Goal: Find specific page/section: Find specific page/section

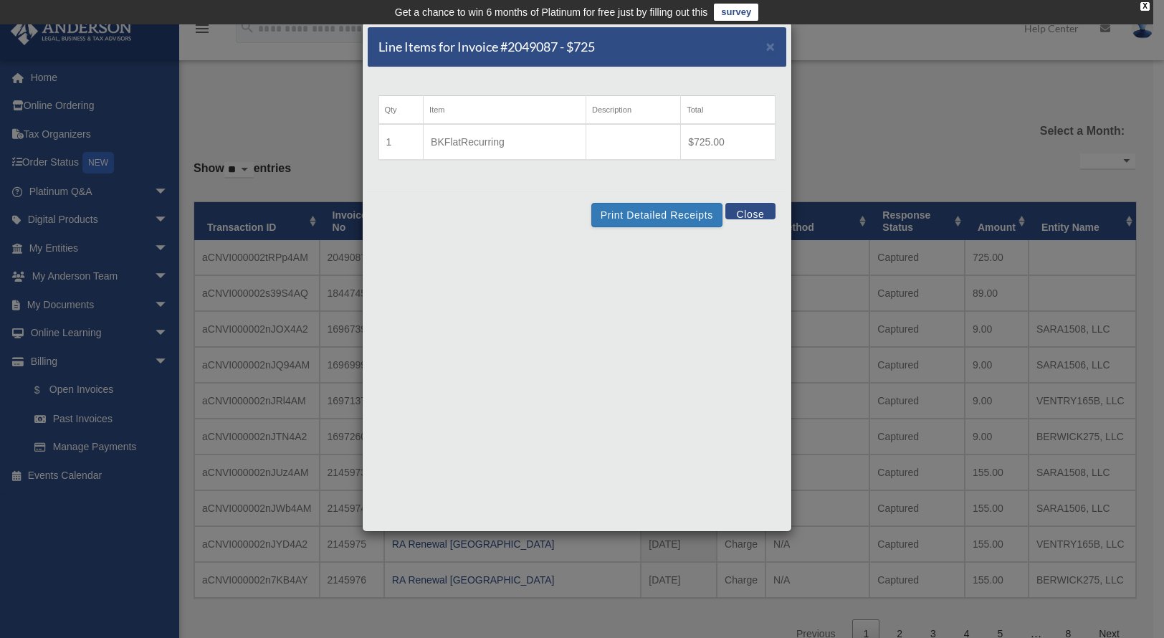
select select
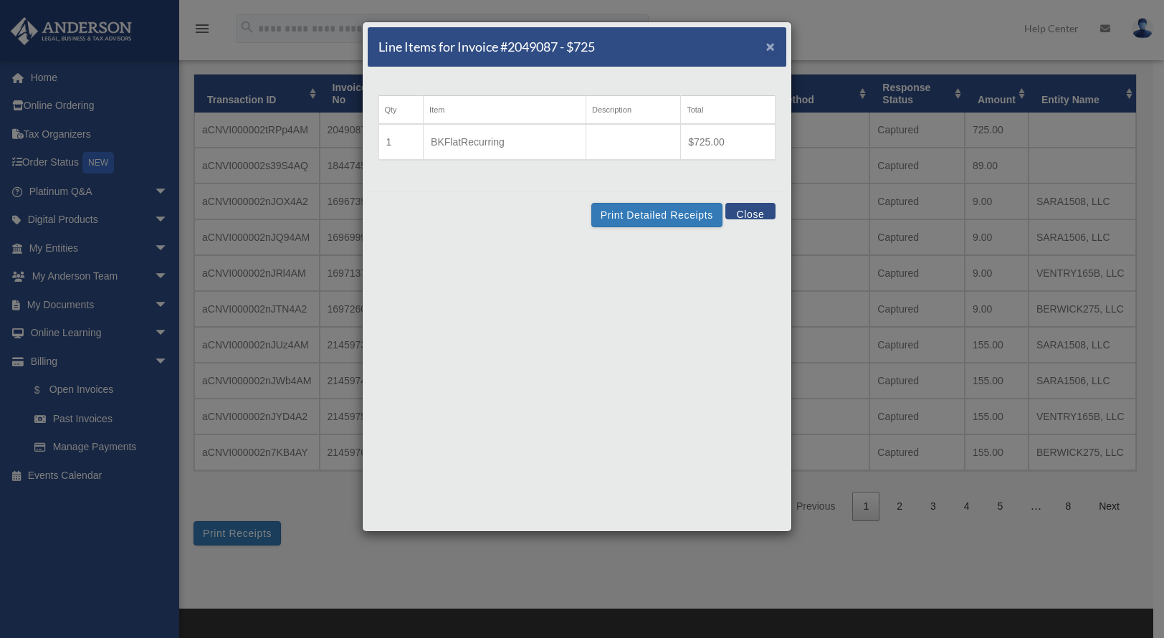
click at [774, 44] on span "×" at bounding box center [770, 46] width 9 height 16
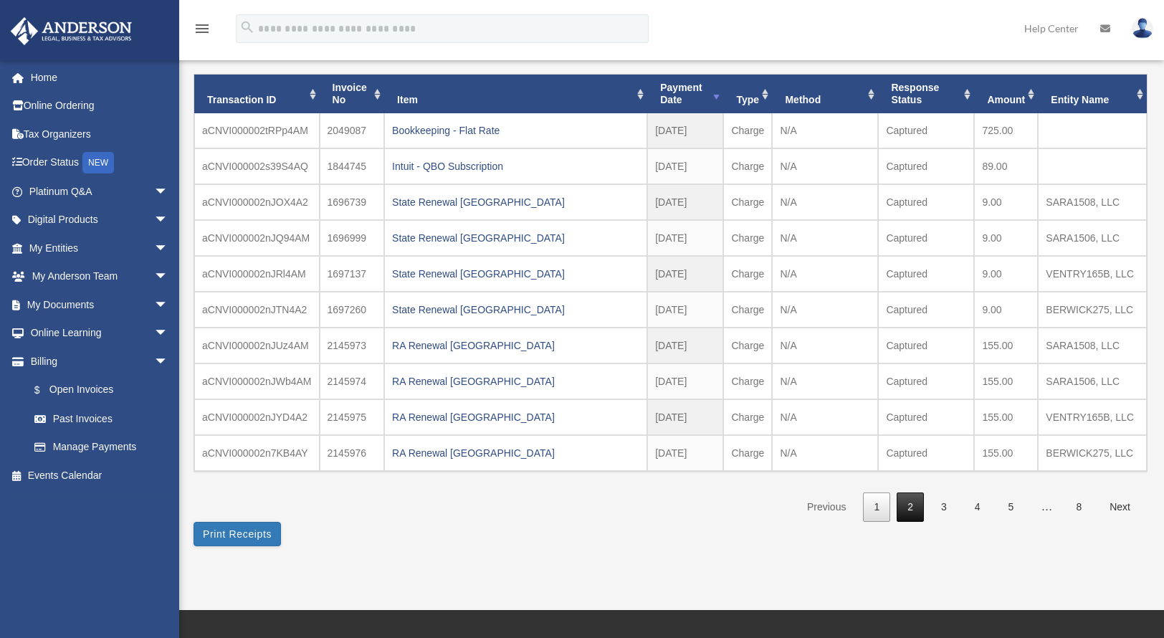
click at [907, 499] on link "2" at bounding box center [909, 506] width 27 height 29
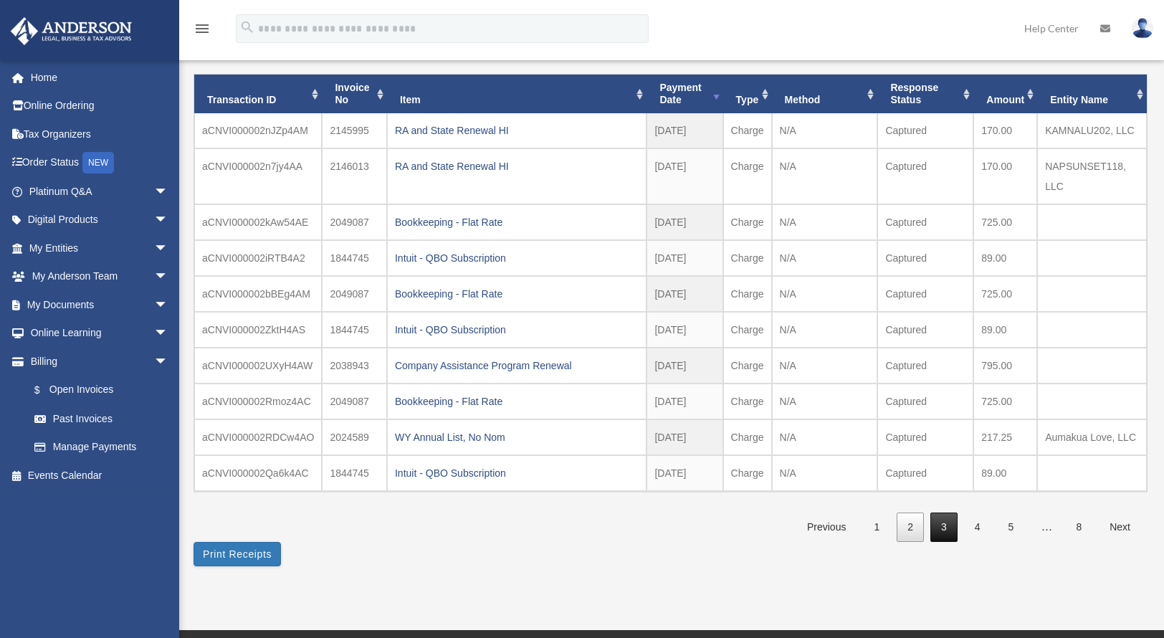
click at [941, 522] on link "3" at bounding box center [943, 526] width 27 height 29
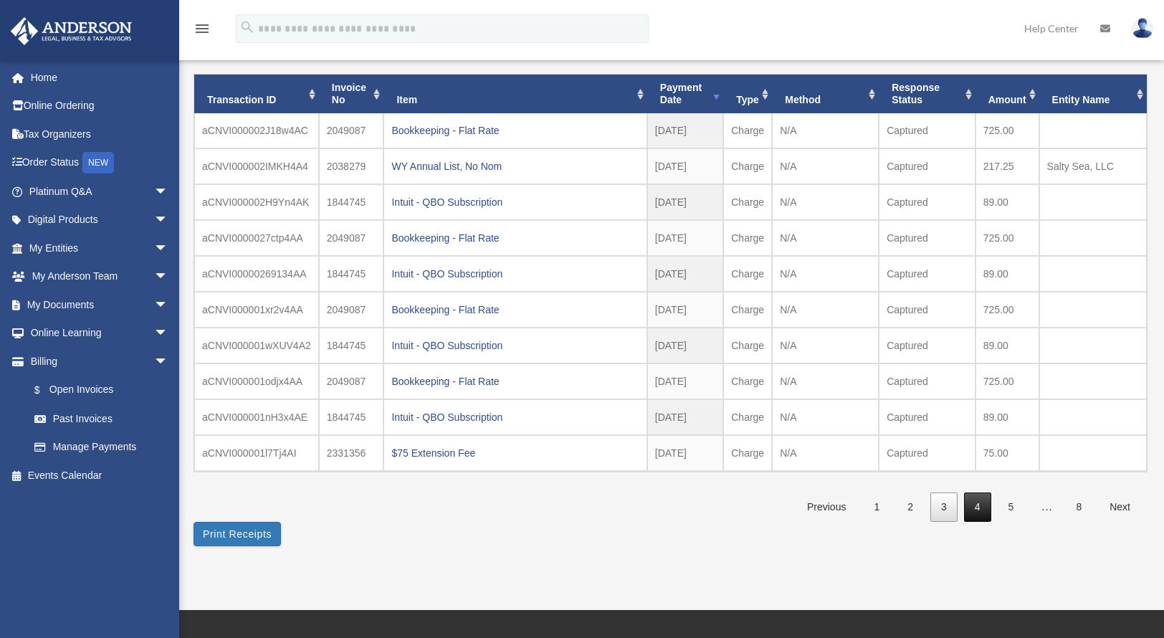
click at [979, 496] on link "4" at bounding box center [977, 506] width 27 height 29
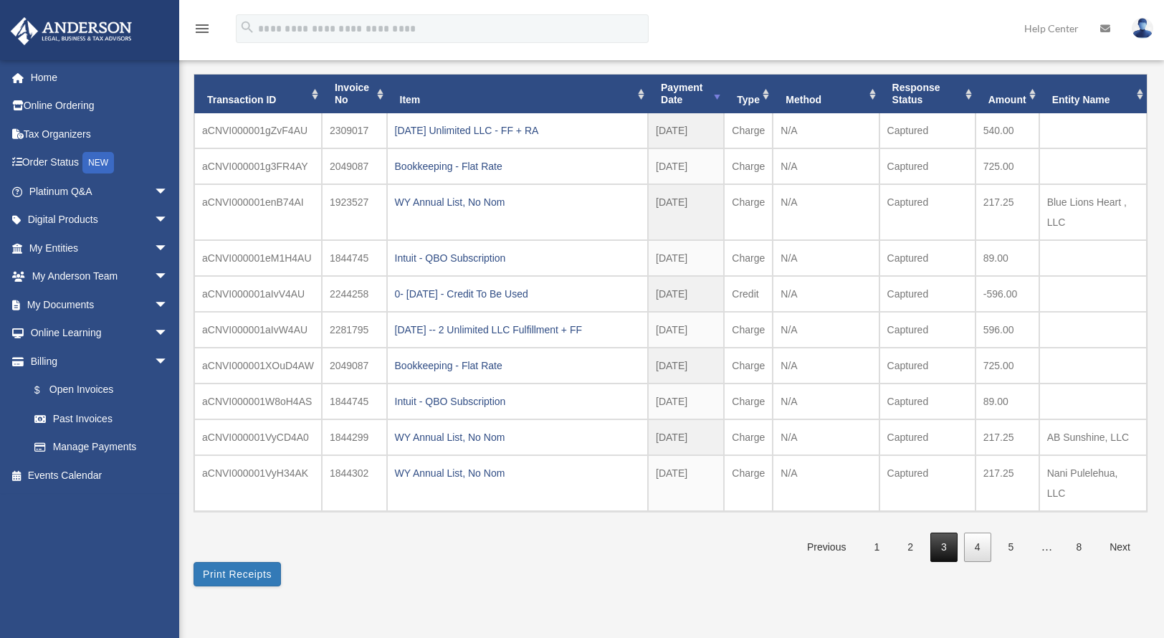
click at [946, 532] on link "3" at bounding box center [943, 546] width 27 height 29
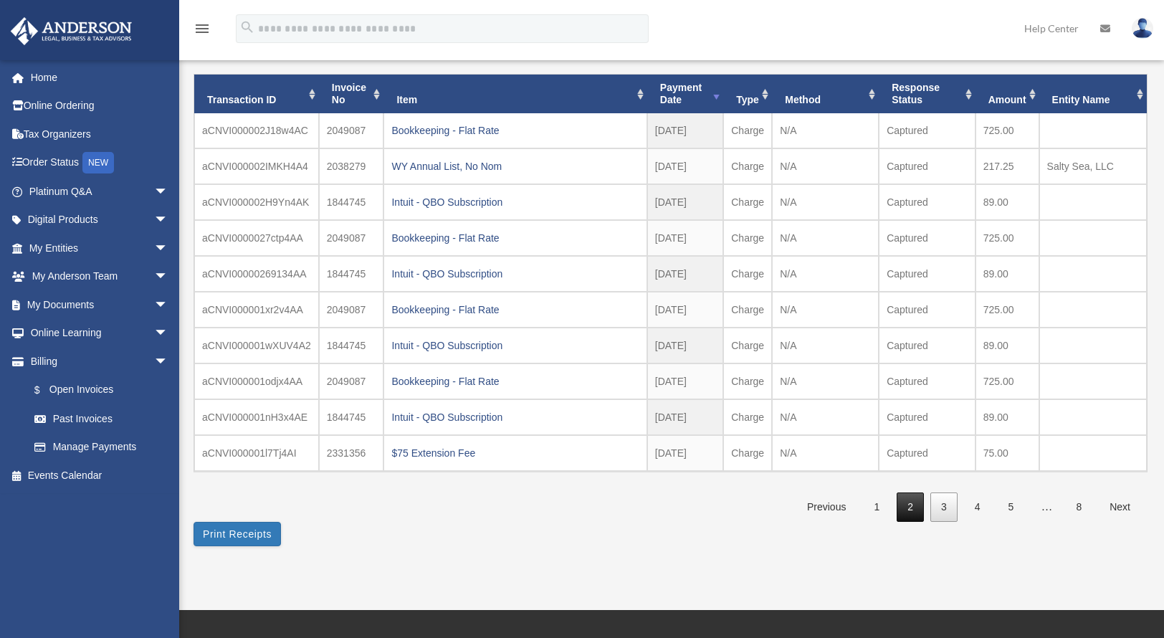
click at [916, 511] on link "2" at bounding box center [909, 506] width 27 height 29
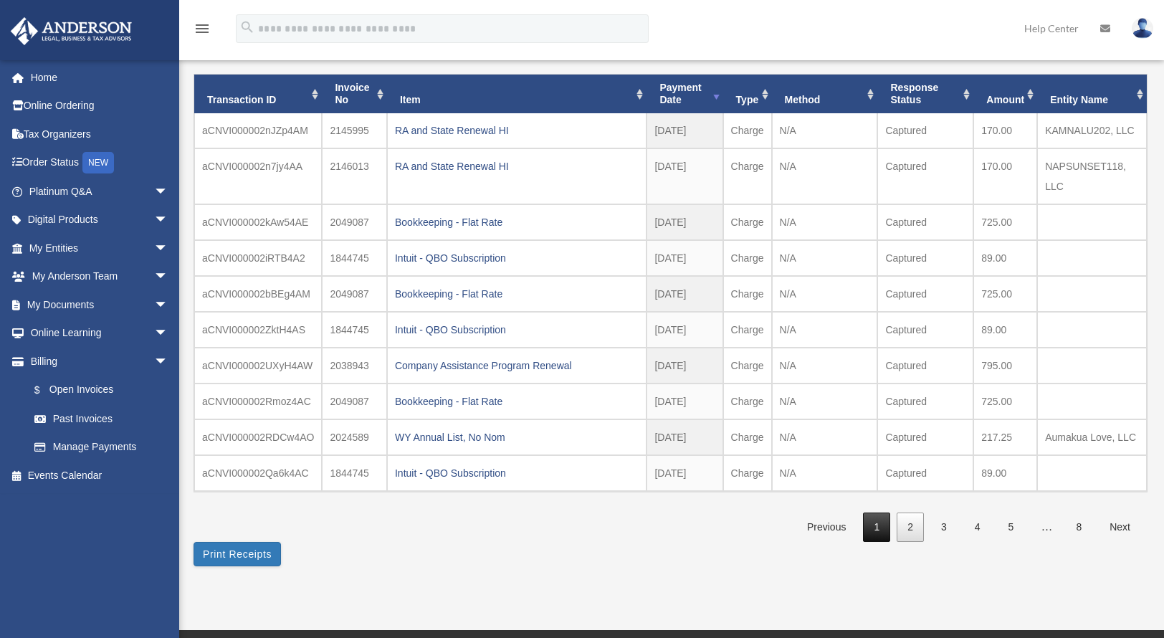
click at [880, 522] on link "1" at bounding box center [876, 526] width 27 height 29
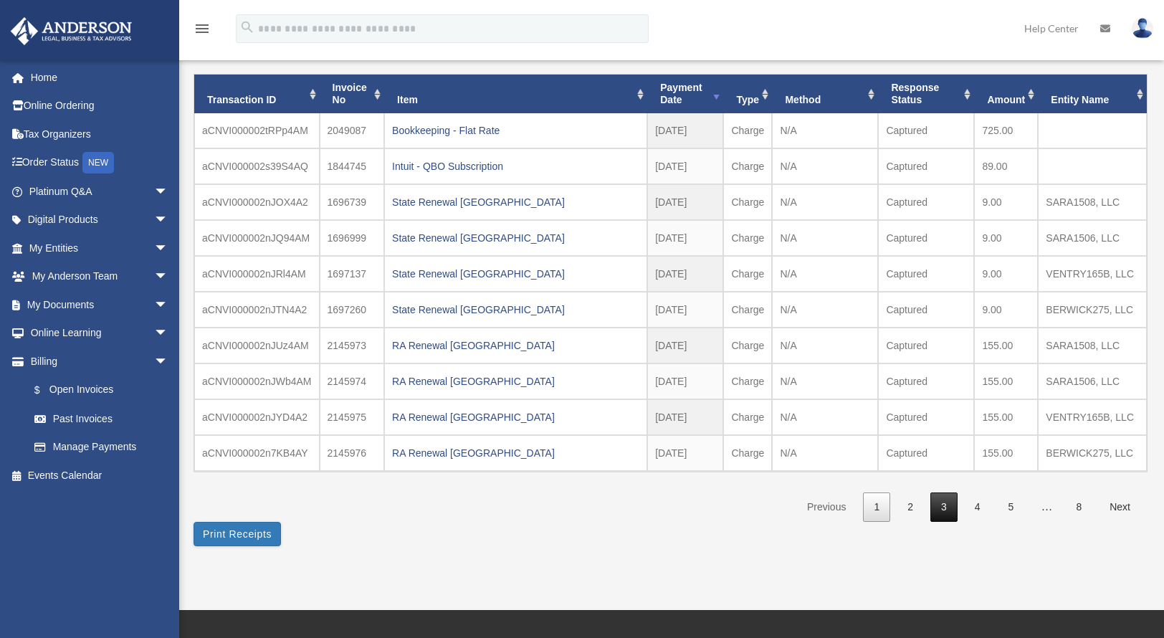
click at [944, 498] on link "3" at bounding box center [943, 506] width 27 height 29
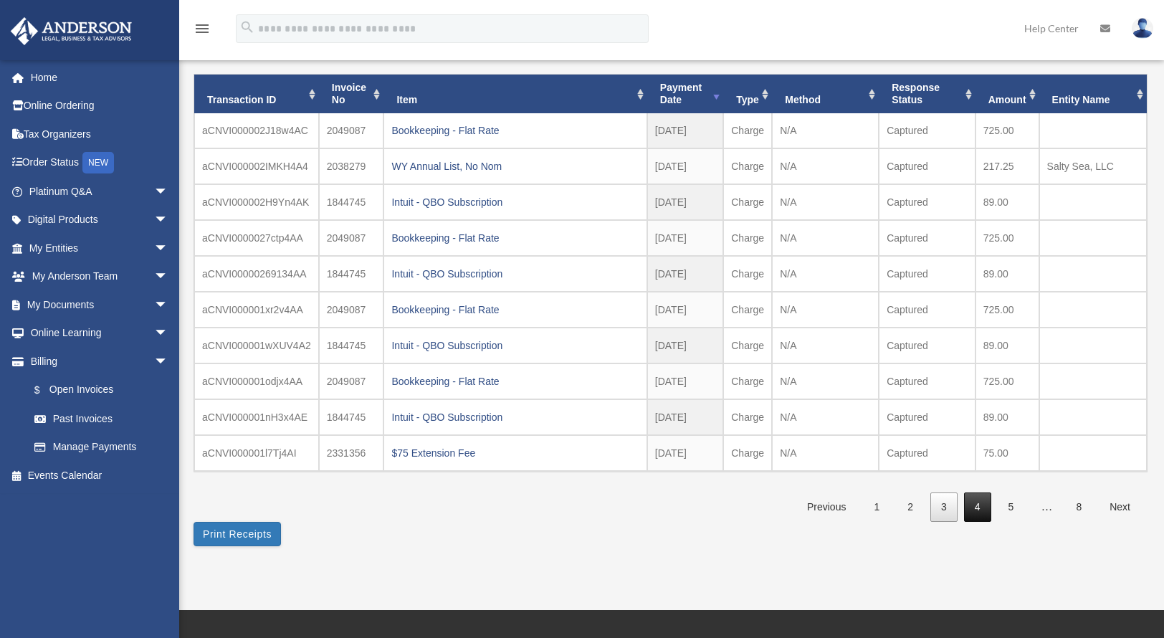
click at [974, 499] on link "4" at bounding box center [977, 506] width 27 height 29
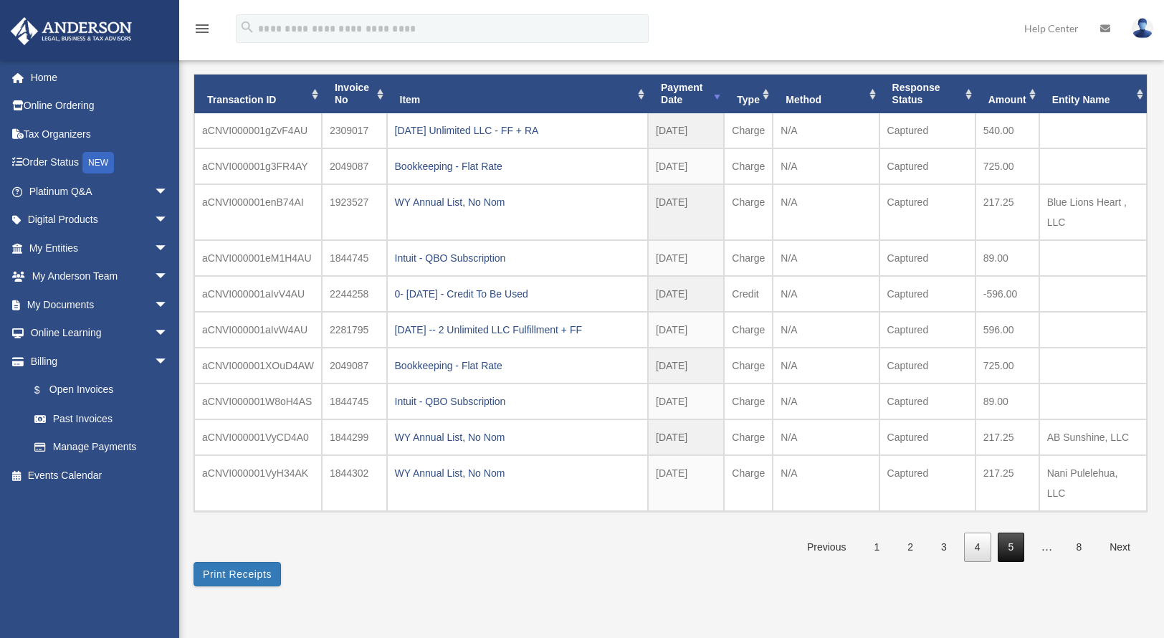
click at [1011, 532] on link "5" at bounding box center [1010, 546] width 27 height 29
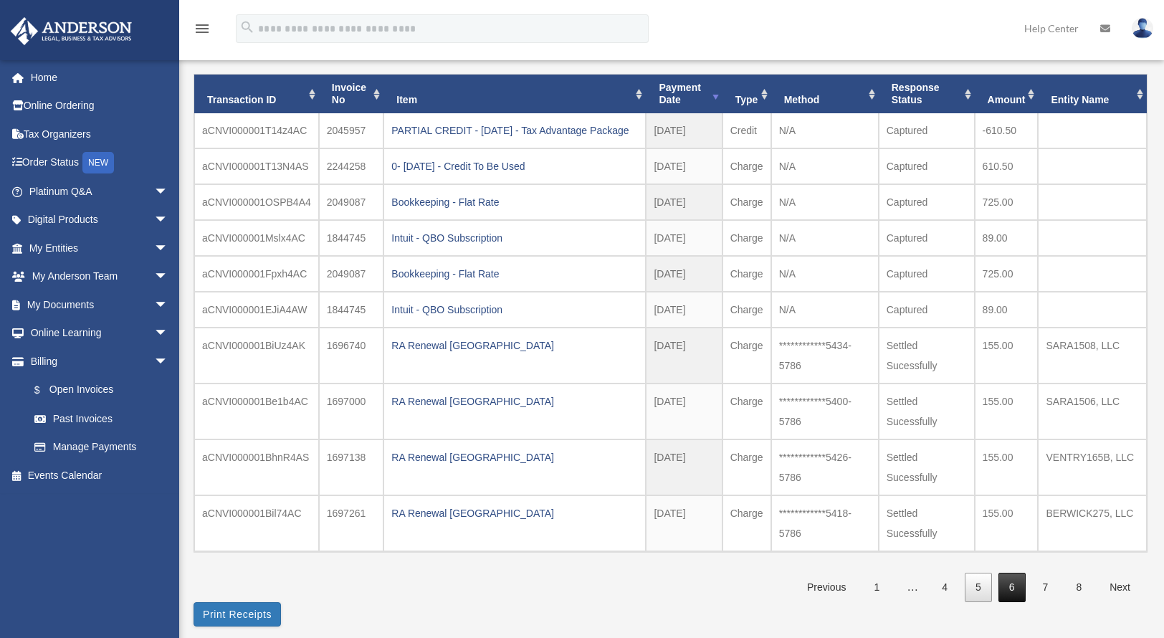
click at [1009, 602] on link "6" at bounding box center [1011, 586] width 27 height 29
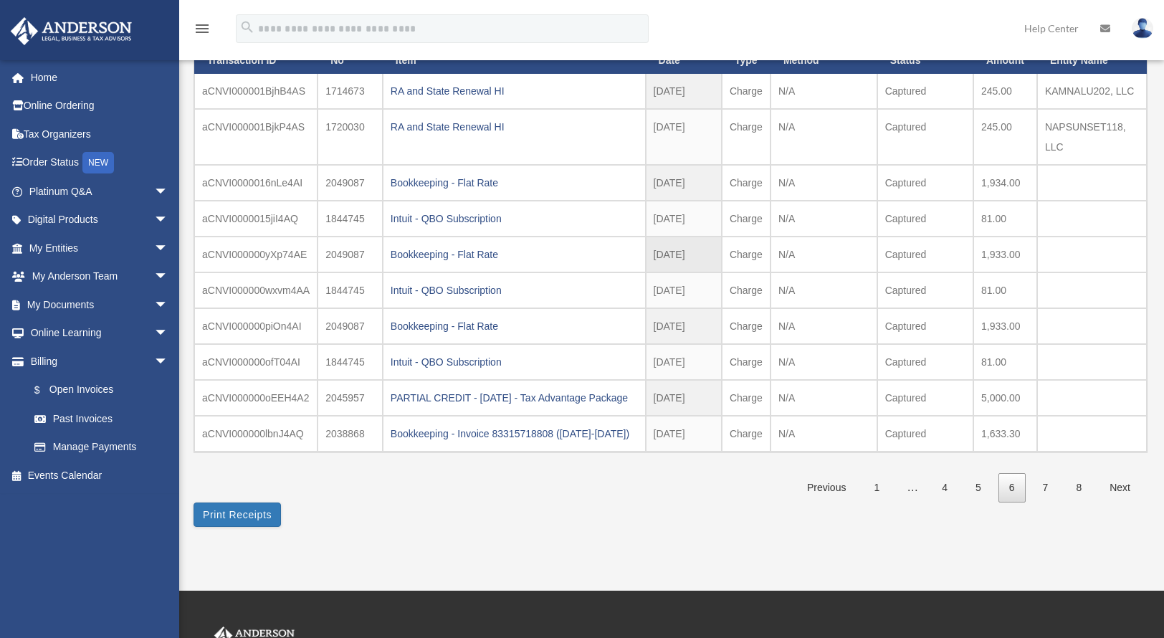
scroll to position [0, 0]
